Goal: Check status: Check status

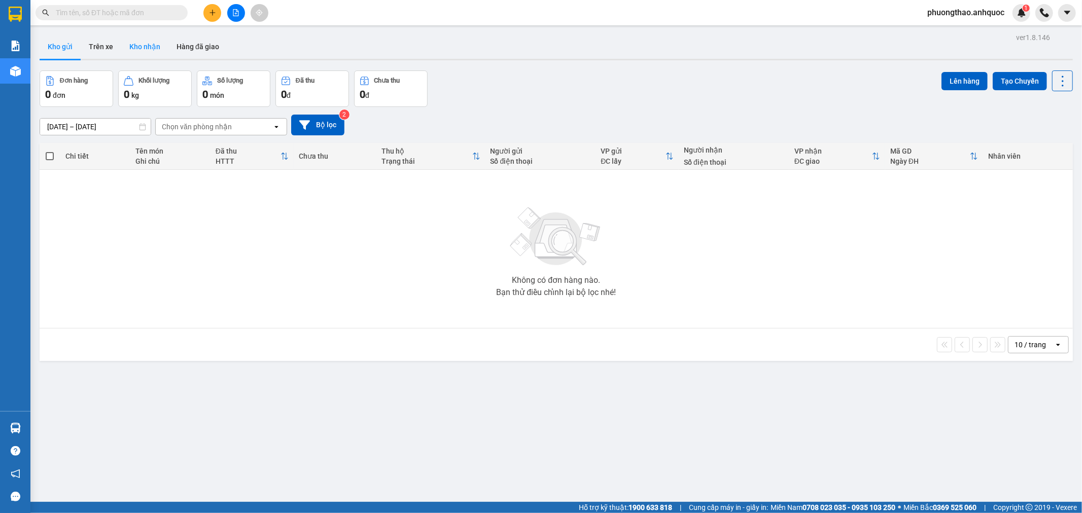
click at [143, 45] on button "Kho nhận" at bounding box center [144, 46] width 47 height 24
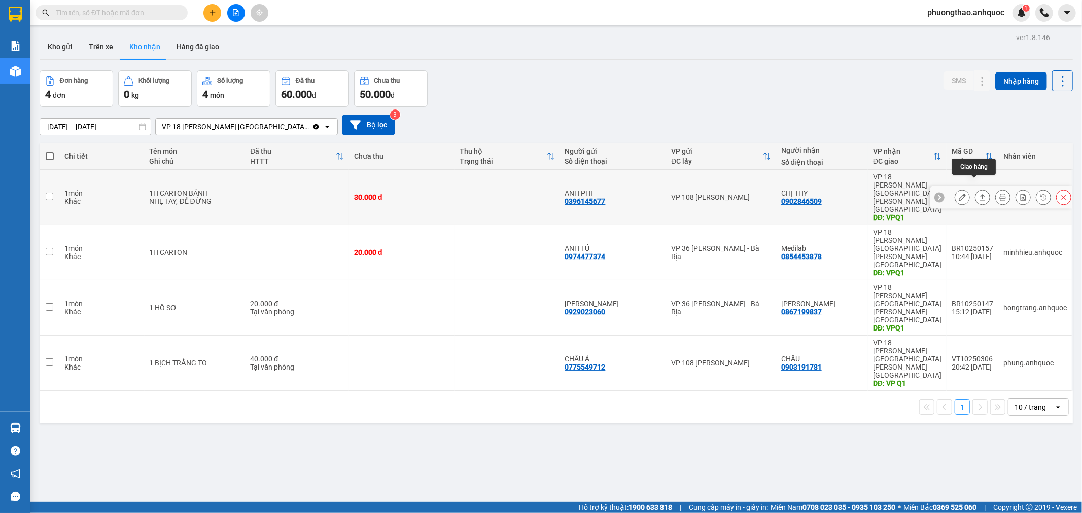
click at [979, 194] on icon at bounding box center [982, 197] width 7 height 7
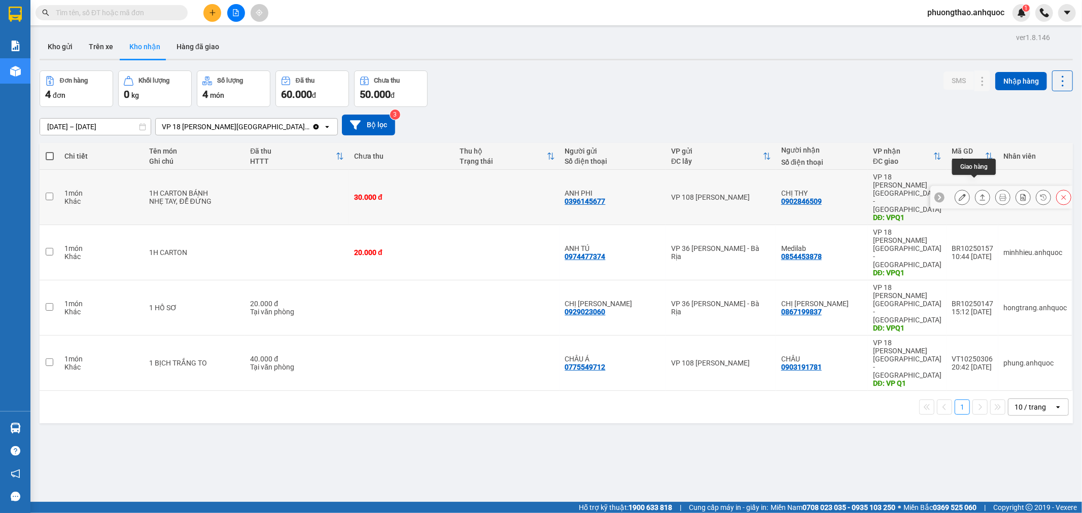
click at [980, 194] on icon at bounding box center [983, 197] width 6 height 6
click at [979, 194] on icon at bounding box center [982, 197] width 7 height 7
click at [996, 189] on button at bounding box center [1003, 198] width 14 height 18
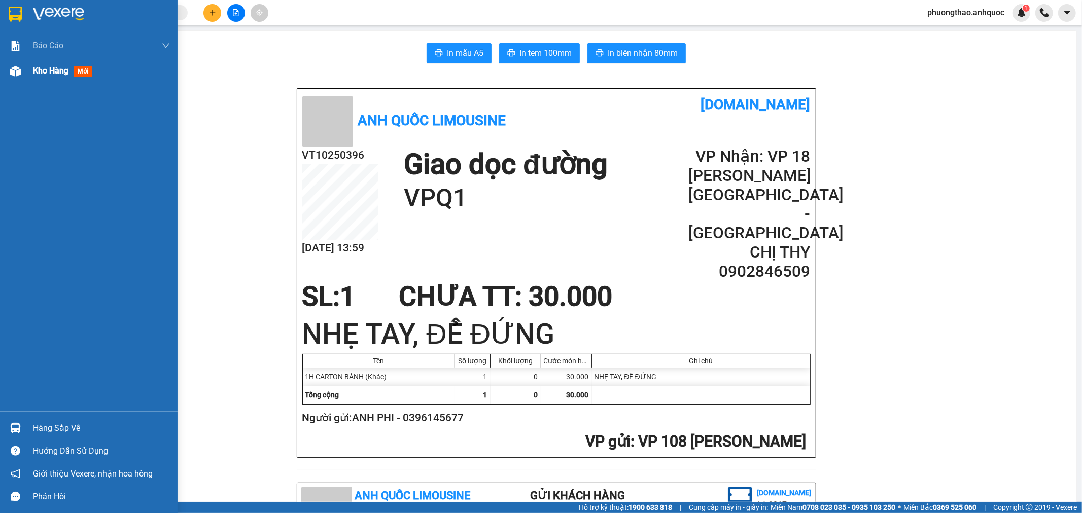
click at [55, 72] on span "Kho hàng" at bounding box center [51, 71] width 36 height 10
